Goal: Find specific page/section: Find specific page/section

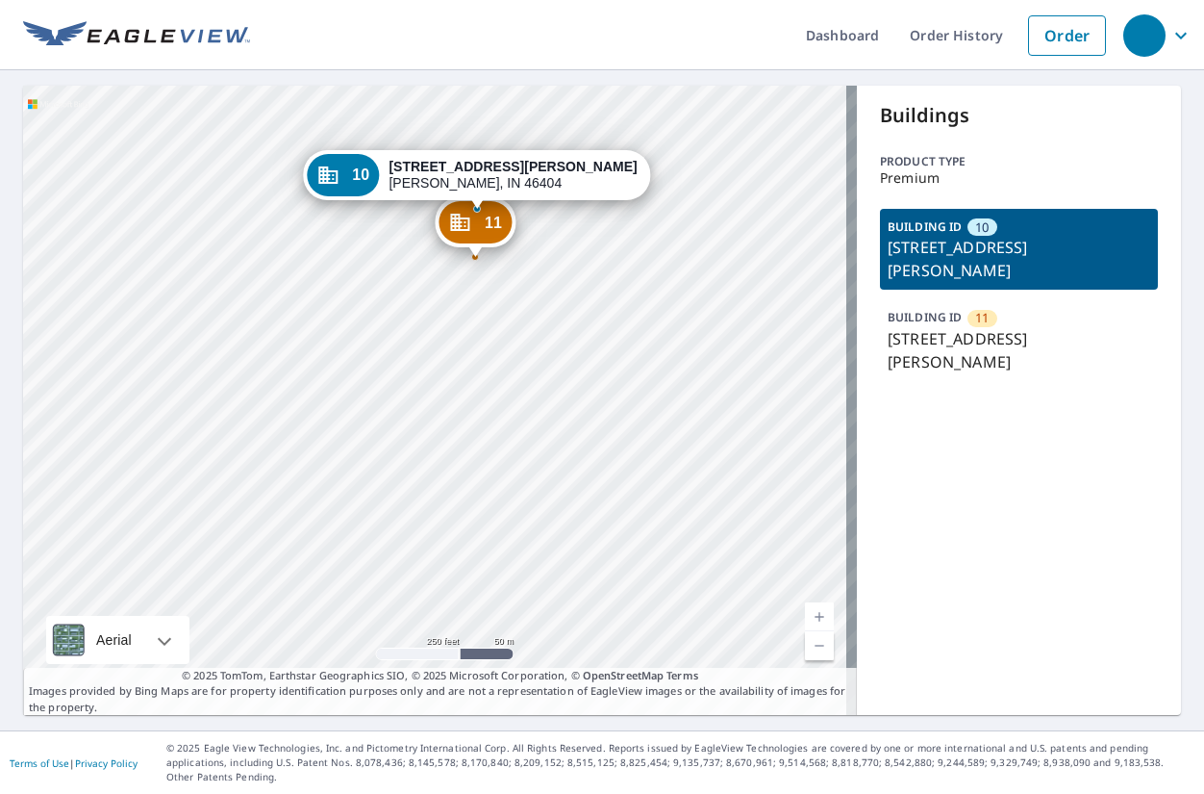
drag, startPoint x: 77, startPoint y: 371, endPoint x: 122, endPoint y: 177, distance: 199.5
click at [122, 177] on div "11 1950 W 24th Ln Gary, IN 46404 10 2412 Arthur St Gary, IN 46404" at bounding box center [440, 400] width 834 height 629
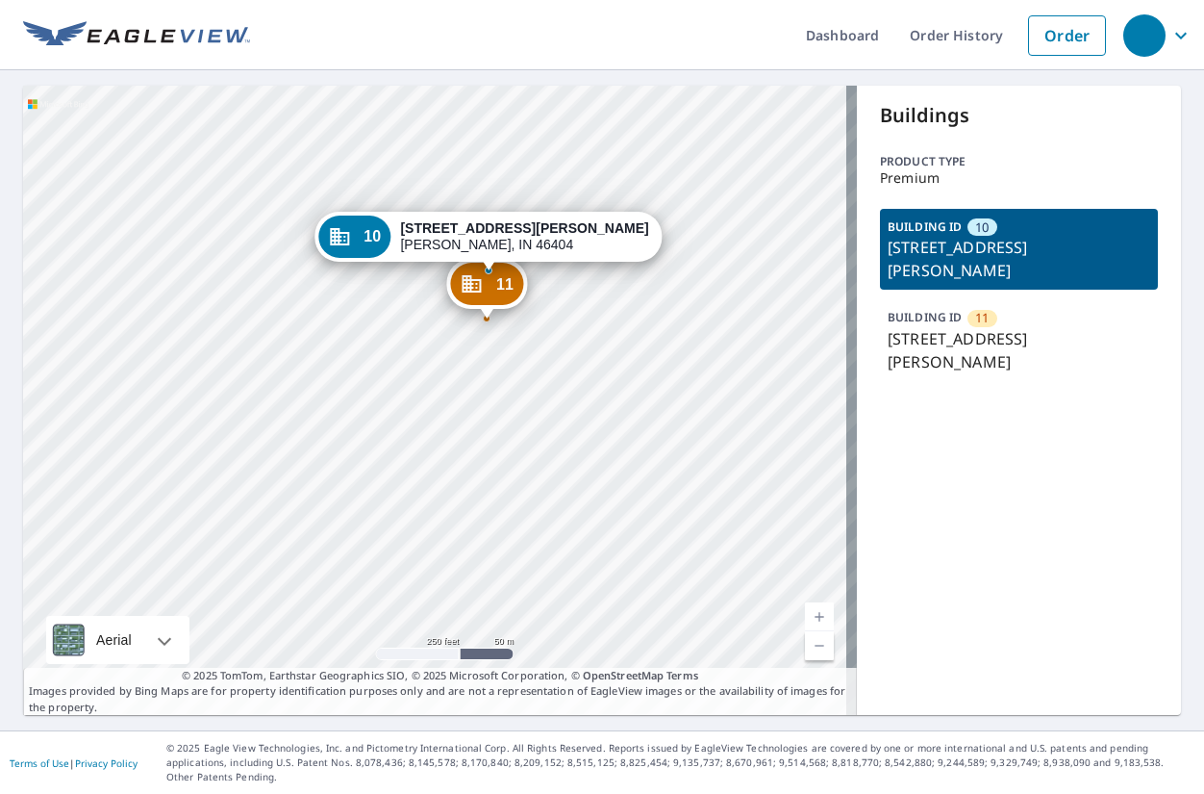
drag, startPoint x: 475, startPoint y: 478, endPoint x: 483, endPoint y: 570, distance: 92.7
click at [483, 570] on div "11 1950 W 24th Ln Gary, IN 46404 10 2412 Arthur St Gary, IN 46404" at bounding box center [440, 400] width 834 height 629
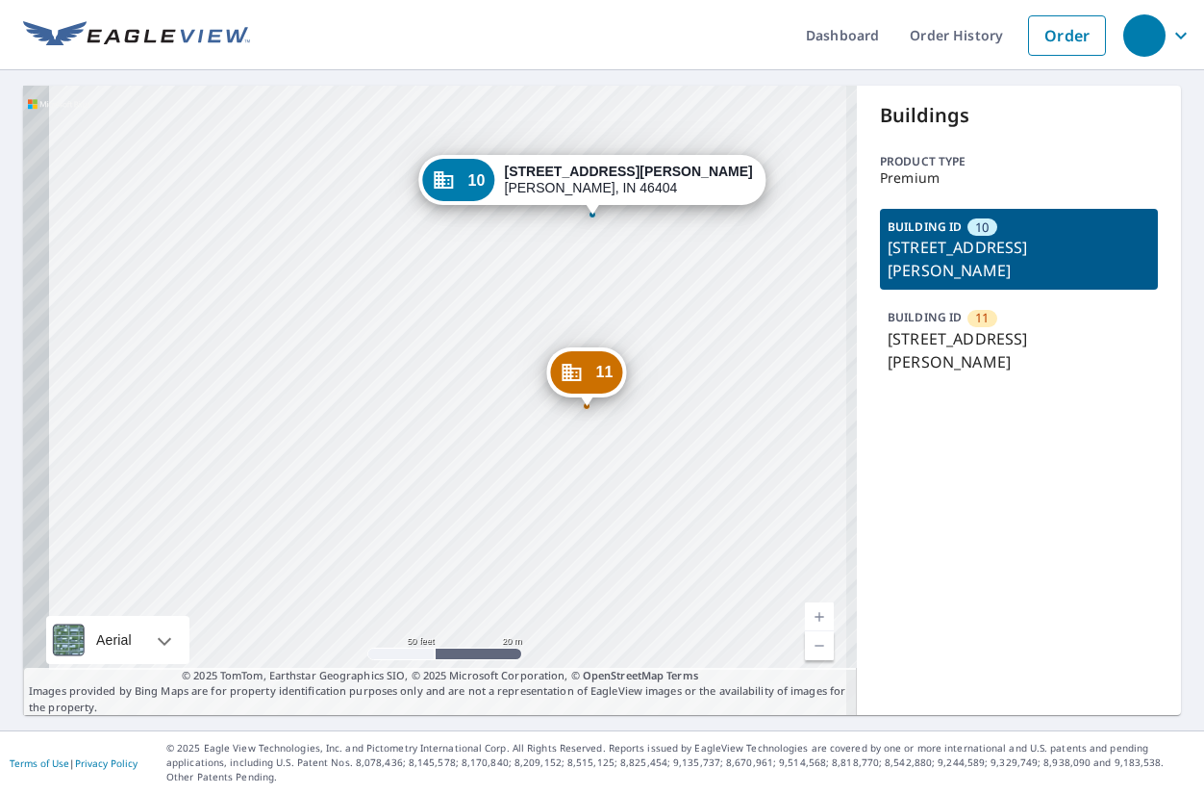
drag, startPoint x: 685, startPoint y: 494, endPoint x: 712, endPoint y: 448, distance: 53.5
click at [712, 448] on div "11 1950 W 24th Ln Gary, IN 46404 10 2412 Arthur St Gary, IN 46404" at bounding box center [440, 400] width 834 height 629
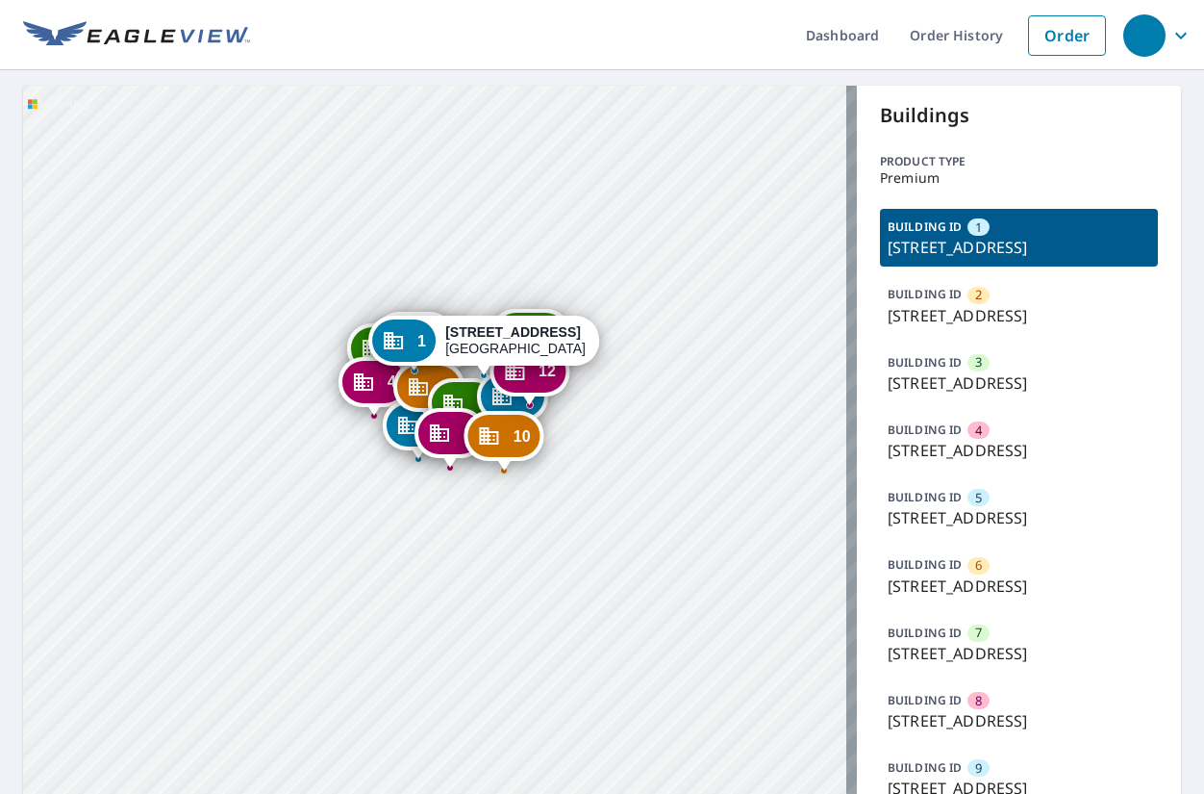
drag, startPoint x: 596, startPoint y: 591, endPoint x: 642, endPoint y: 266, distance: 328.3
click at [642, 266] on div "2 [STREET_ADDRESS] 3 [STREET_ADDRESS] 4 [STREET_ADDRESS] 5 [GEOGRAPHIC_DATA]-61…" at bounding box center [440, 589] width 834 height 1007
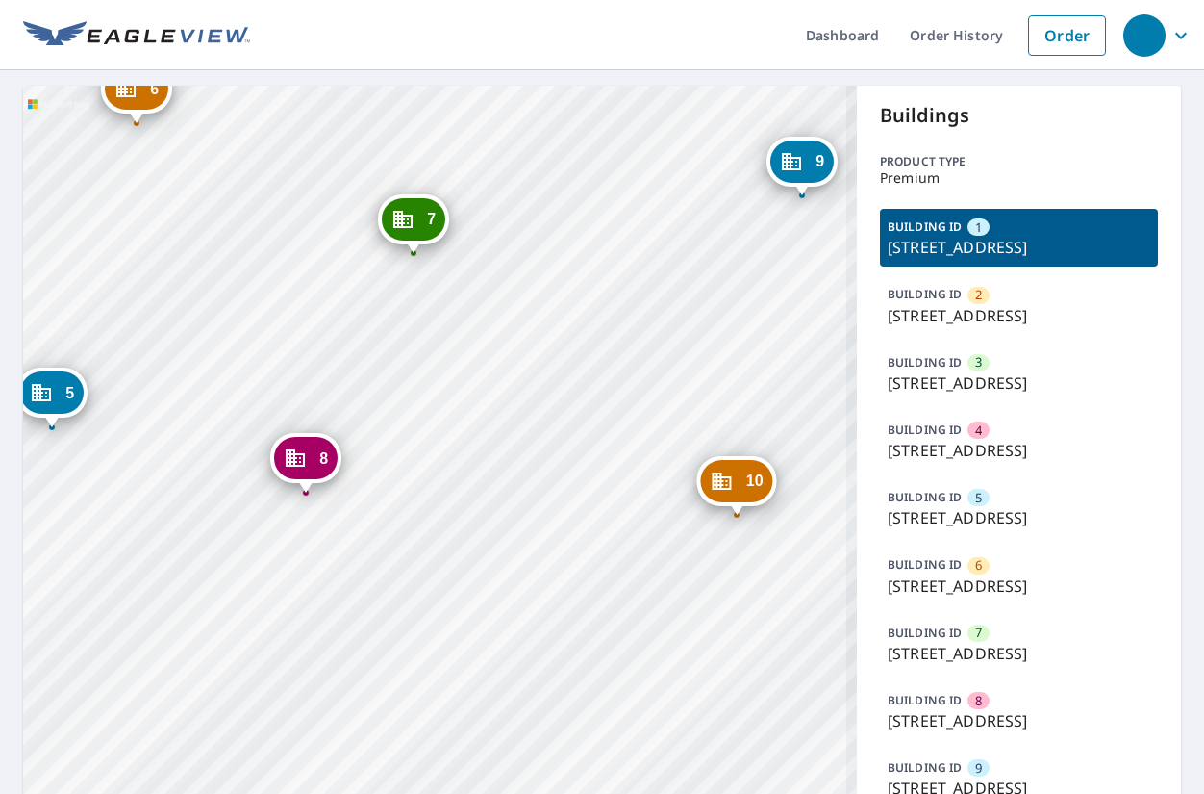
drag, startPoint x: 467, startPoint y: 484, endPoint x: 511, endPoint y: 441, distance: 61.9
click at [511, 441] on div "2 [STREET_ADDRESS] 3 [STREET_ADDRESS] 4 [STREET_ADDRESS] 5 [GEOGRAPHIC_DATA]-61…" at bounding box center [440, 589] width 834 height 1007
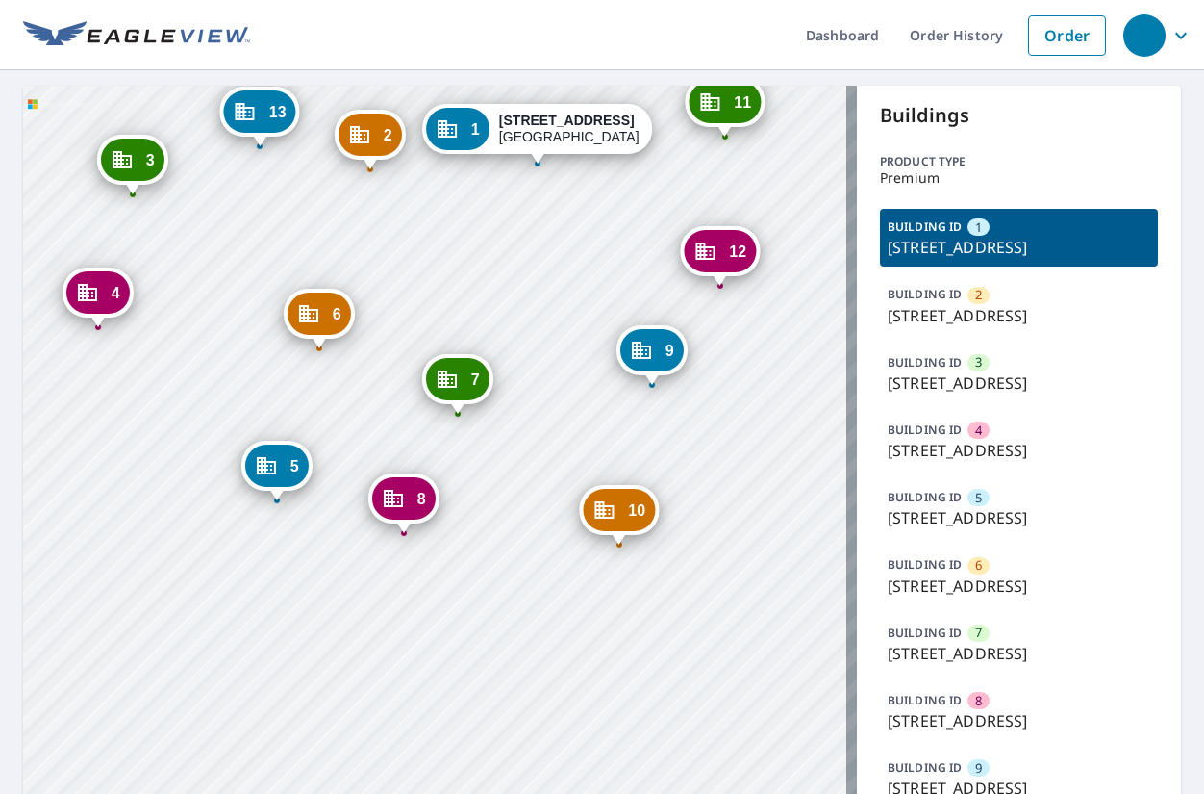
drag, startPoint x: 696, startPoint y: 432, endPoint x: 651, endPoint y: 508, distance: 88.4
click at [651, 507] on div "10 [STREET_ADDRESS]" at bounding box center [619, 510] width 80 height 50
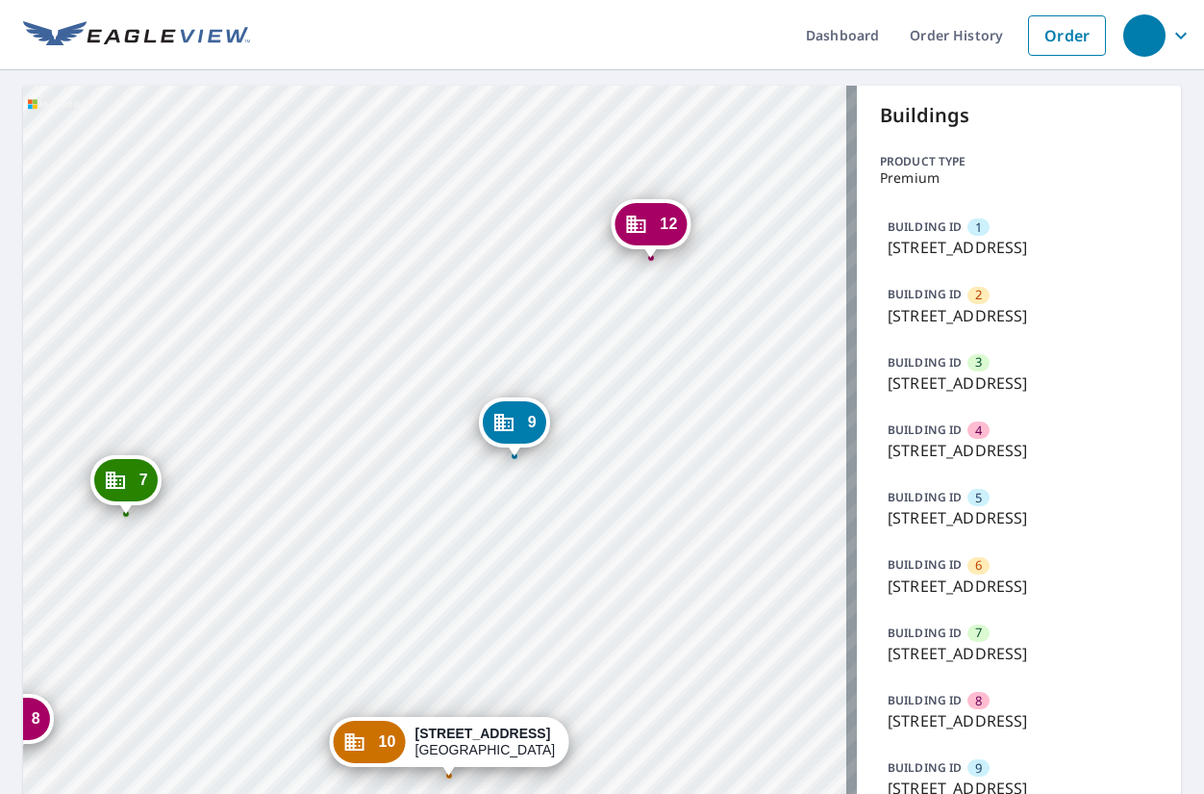
drag, startPoint x: 524, startPoint y: 596, endPoint x: 713, endPoint y: 453, distance: 236.9
click at [593, 468] on div "1 [STREET_ADDRESS] 2 [STREET_ADDRESS] 3 [STREET_ADDRESS] 4 [STREET_ADDRESS] [ST…" at bounding box center [440, 589] width 834 height 1007
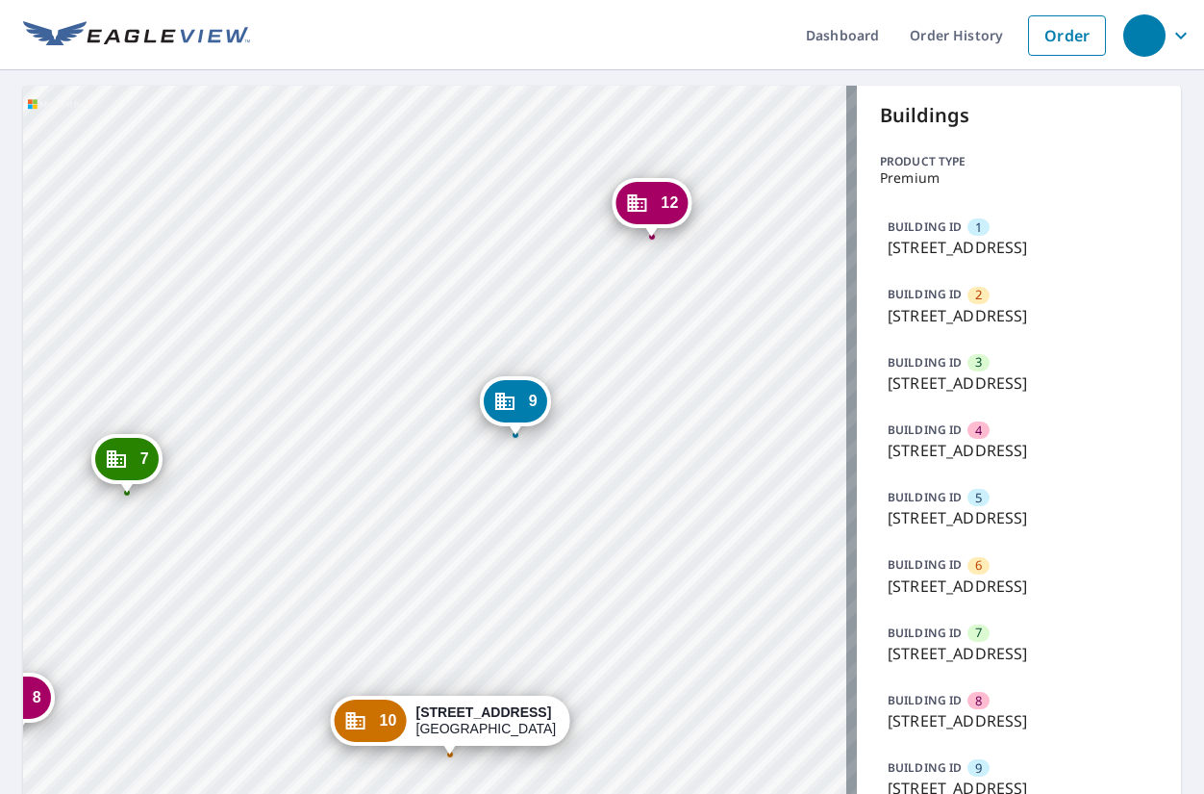
drag, startPoint x: 576, startPoint y: 580, endPoint x: 577, endPoint y: 561, distance: 19.3
click at [577, 561] on div "1 15300 W Colonial Dr Winter Garden, FL 34787 2 15300 W Colonial Dr Winter Gard…" at bounding box center [440, 589] width 834 height 1007
